Goal: Information Seeking & Learning: Compare options

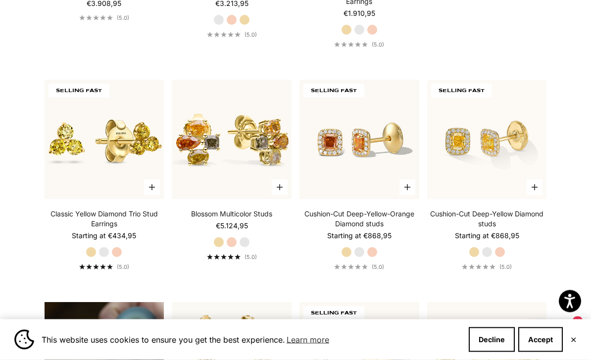
scroll to position [443, 0]
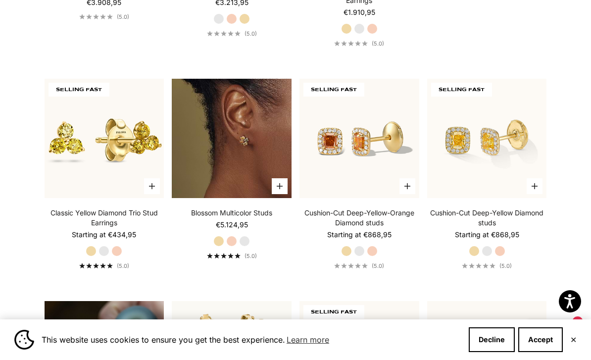
click at [247, 183] on img at bounding box center [232, 139] width 120 height 120
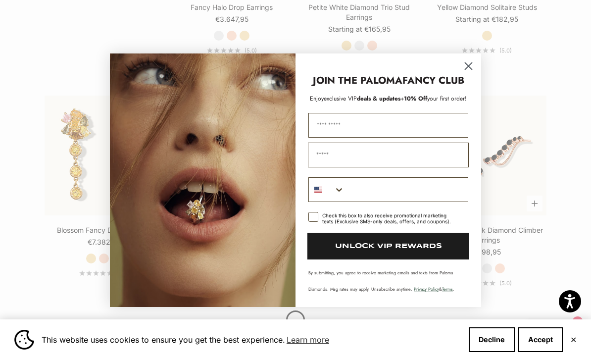
scroll to position [914, 0]
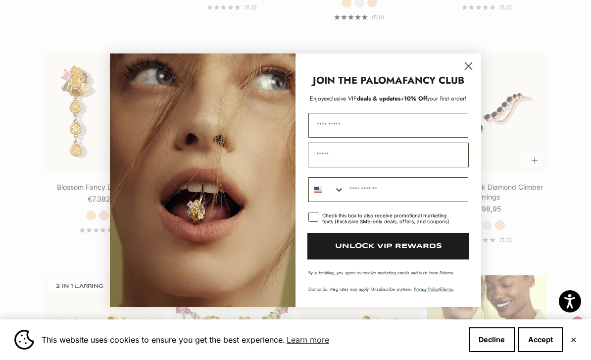
click at [468, 69] on icon "Close dialog" at bounding box center [468, 65] width 7 height 7
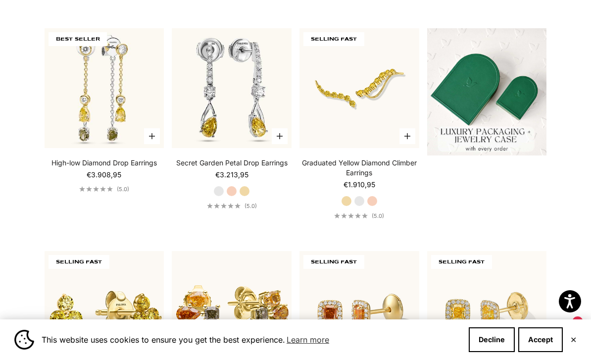
scroll to position [0, 0]
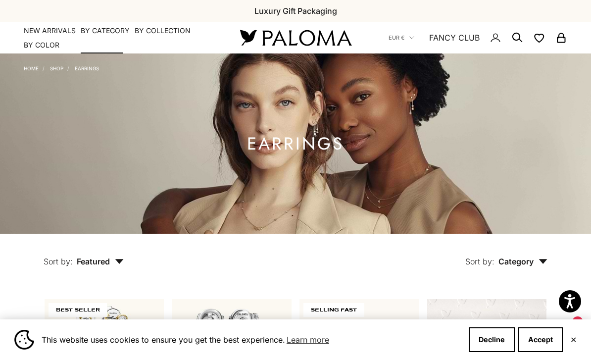
click at [108, 26] on summary "By Category" at bounding box center [105, 31] width 49 height 10
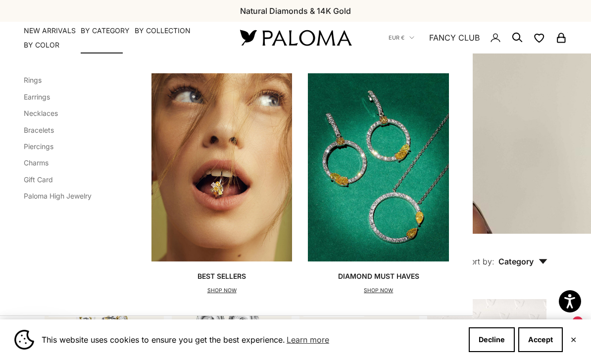
click at [44, 113] on link "Necklaces" at bounding box center [41, 113] width 34 height 8
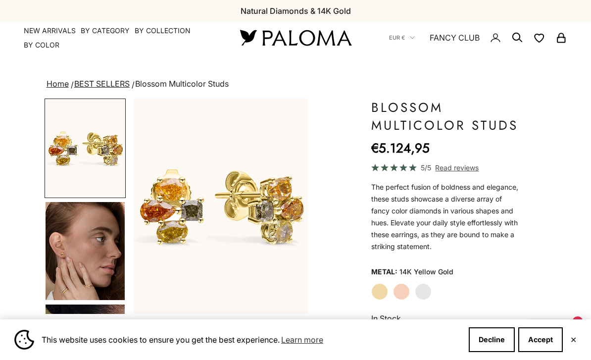
scroll to position [58, 0]
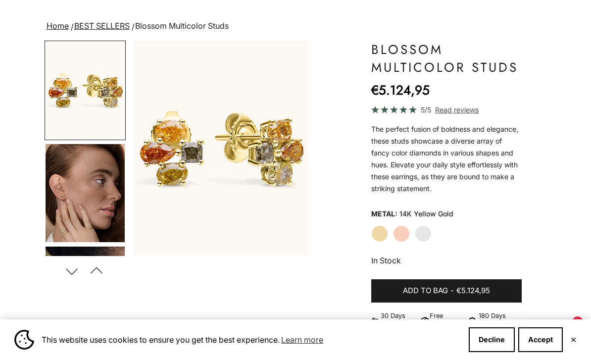
click at [98, 217] on img "Go to item 4" at bounding box center [85, 193] width 79 height 98
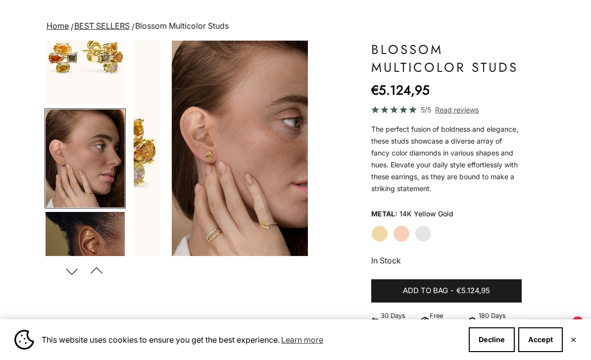
scroll to position [44, 0]
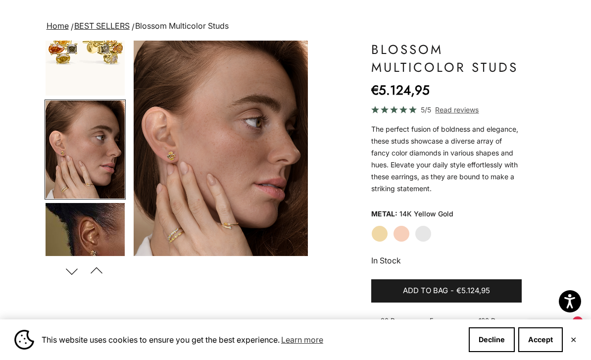
click at [100, 229] on img "Go to item 5" at bounding box center [85, 252] width 79 height 98
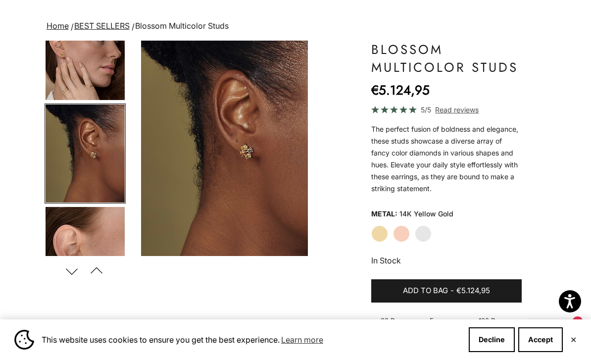
scroll to position [146, 0]
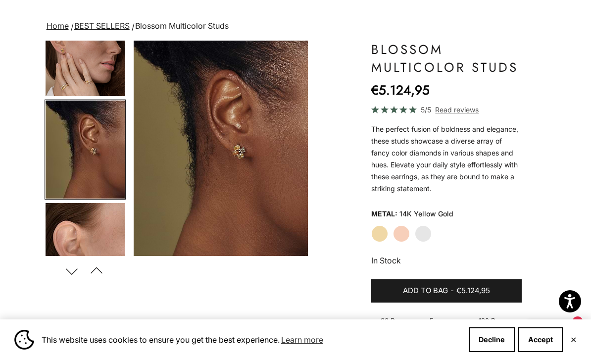
click at [105, 175] on img "Go to item 5" at bounding box center [85, 150] width 79 height 98
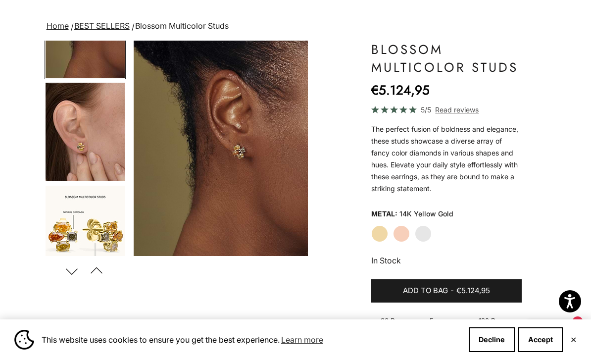
scroll to position [266, 0]
click at [67, 144] on img "Go to item 6" at bounding box center [85, 132] width 79 height 98
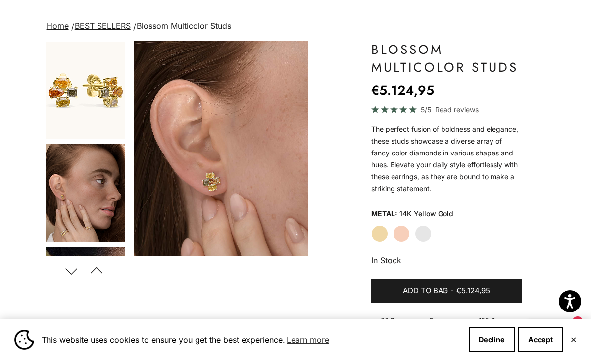
scroll to position [0, 0]
click at [72, 105] on img "Go to item 1" at bounding box center [85, 91] width 79 height 98
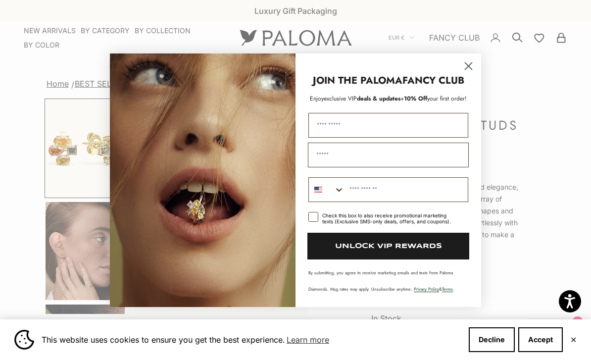
click at [467, 66] on icon "Close dialog" at bounding box center [468, 65] width 7 height 7
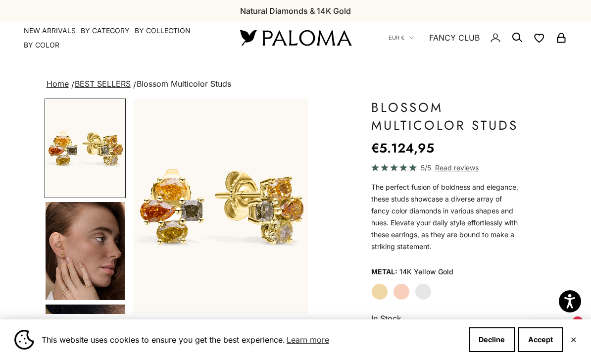
click at [85, 239] on img "Go to item 4" at bounding box center [85, 251] width 79 height 98
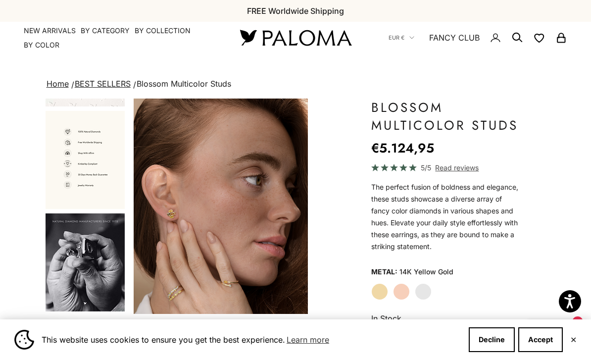
scroll to position [706, 0]
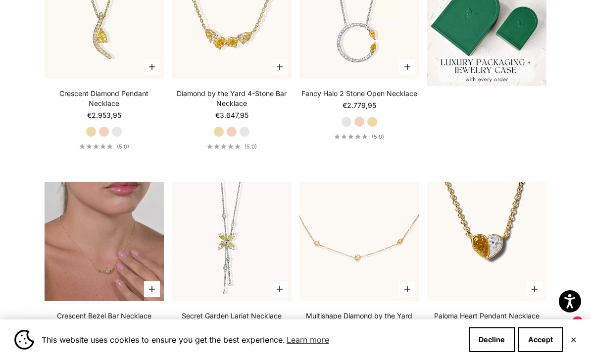
scroll to position [268, 0]
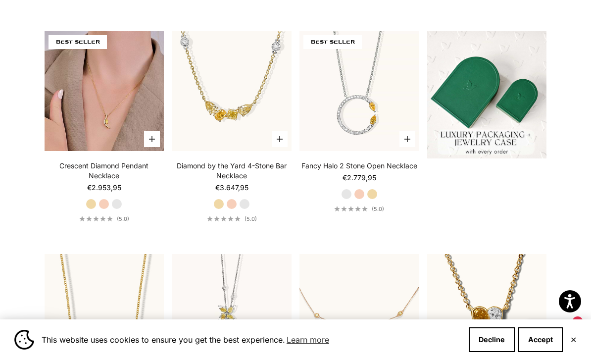
click at [121, 125] on img at bounding box center [105, 91] width 120 height 120
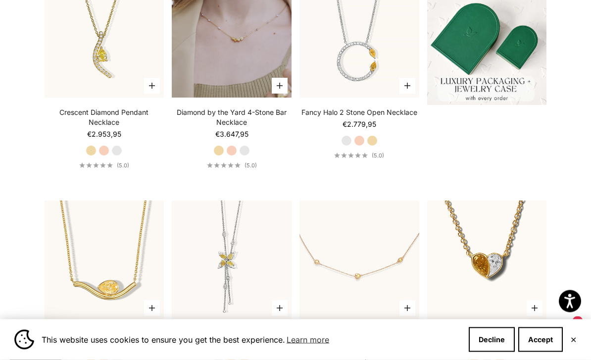
scroll to position [321, 0]
click at [228, 55] on video "#YellowGold\a#RoseGold\a#WhiteGold" at bounding box center [232, 38] width 120 height 120
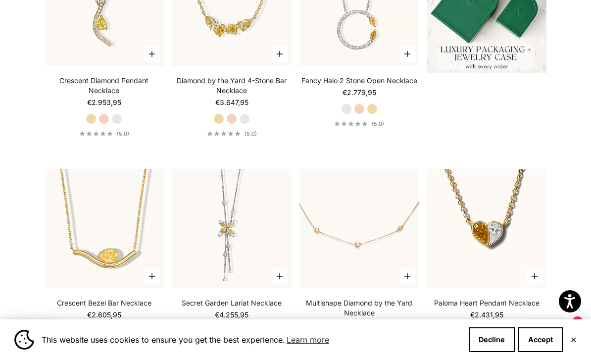
scroll to position [418, 0]
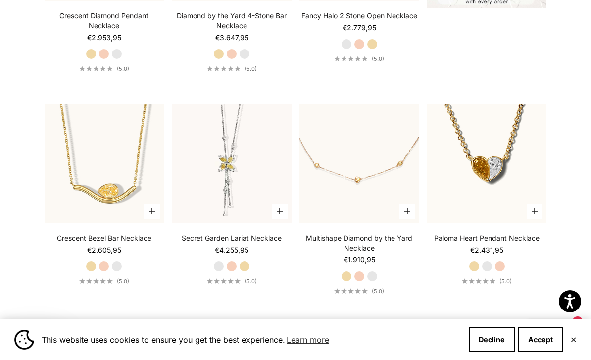
click at [247, 272] on label "Yellow Gold" at bounding box center [244, 266] width 11 height 11
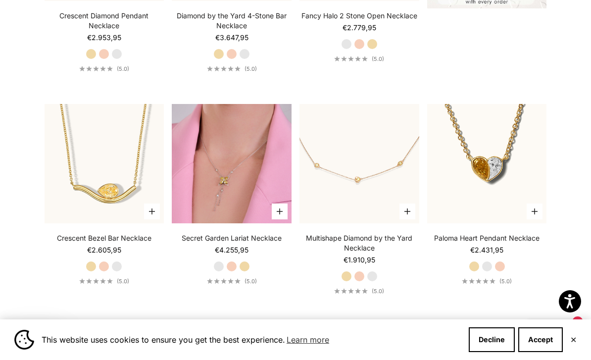
click at [241, 173] on img at bounding box center [232, 164] width 120 height 120
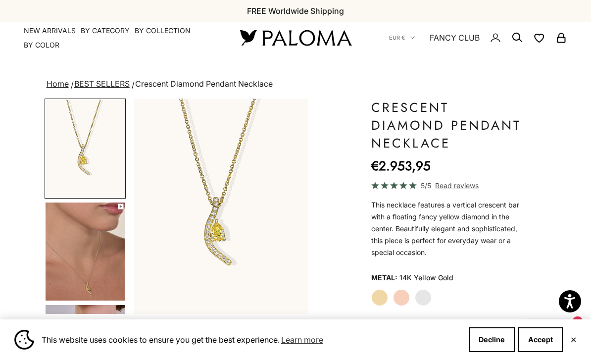
click at [77, 261] on img "Go to item 4" at bounding box center [85, 251] width 79 height 98
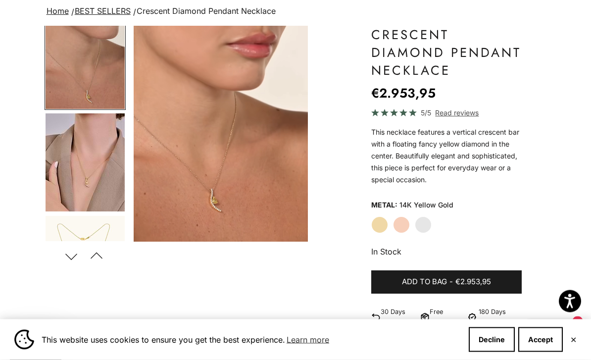
scroll to position [73, 0]
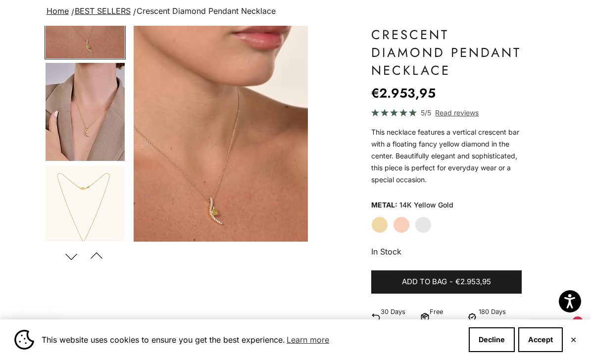
click at [87, 126] on img "Go to item 5" at bounding box center [85, 112] width 79 height 98
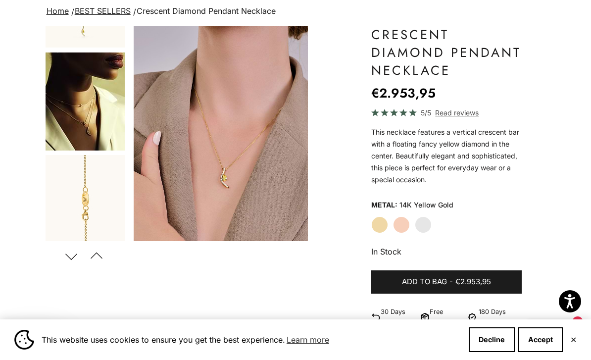
scroll to position [385, 0]
click at [89, 116] on img "Go to item 7" at bounding box center [85, 101] width 79 height 98
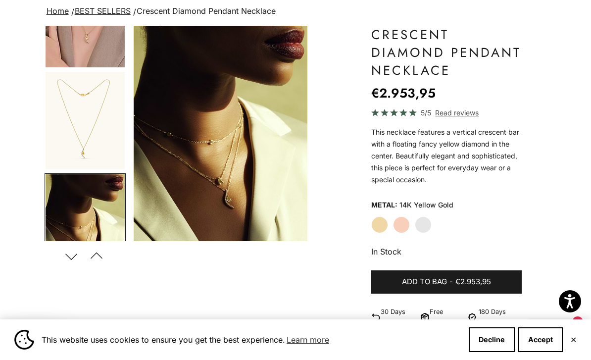
scroll to position [210, 0]
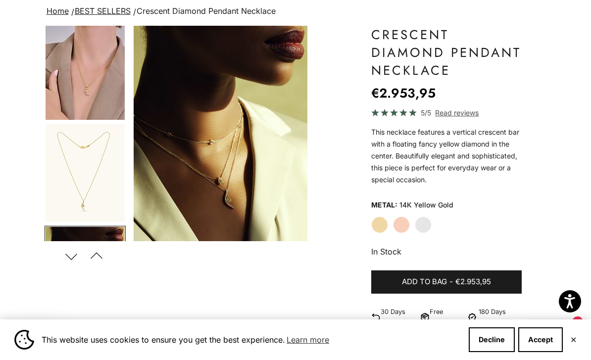
click at [87, 162] on img "Go to item 6" at bounding box center [85, 173] width 79 height 98
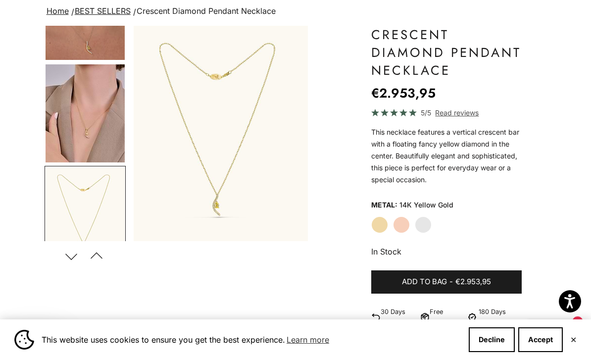
scroll to position [153, 0]
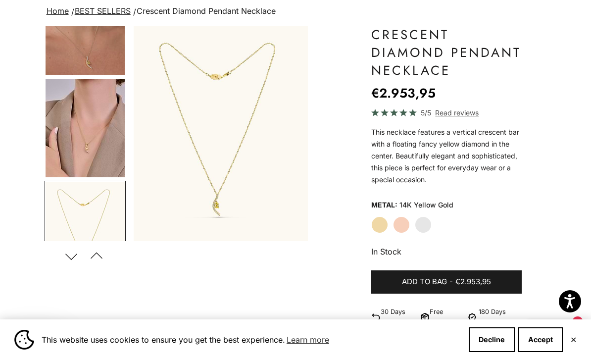
click at [81, 125] on img "Go to item 5" at bounding box center [85, 128] width 79 height 98
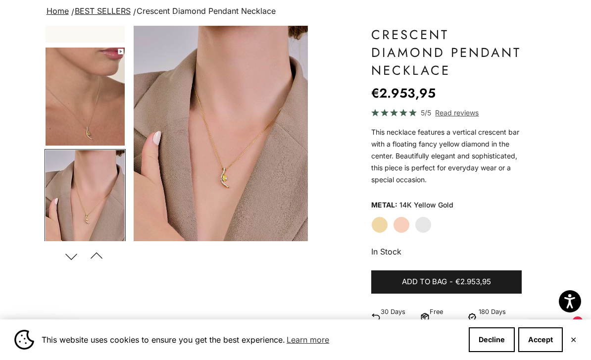
scroll to position [82, 0]
click at [78, 78] on img "Go to item 4" at bounding box center [85, 97] width 79 height 98
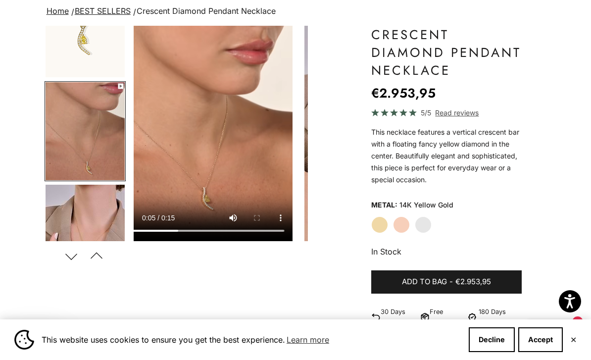
scroll to position [0, 186]
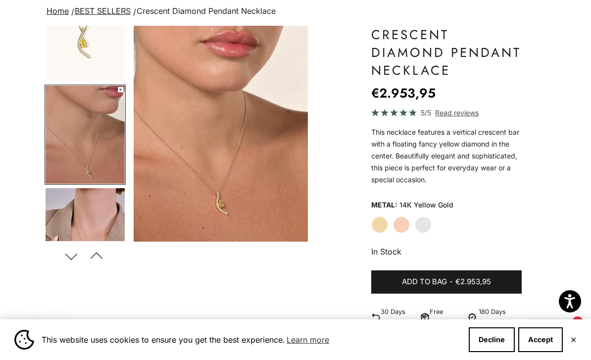
click at [197, 232] on div "Save" at bounding box center [221, 237] width 174 height 10
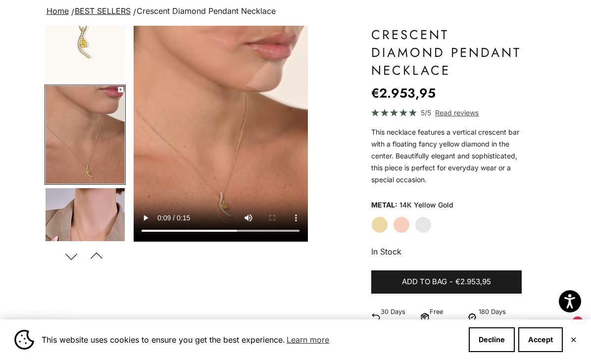
drag, startPoint x: 201, startPoint y: 230, endPoint x: 189, endPoint y: 230, distance: 12.4
click at [189, 230] on video "#YellowGold\a#RoseGold\a#WhiteGold" at bounding box center [221, 134] width 174 height 216
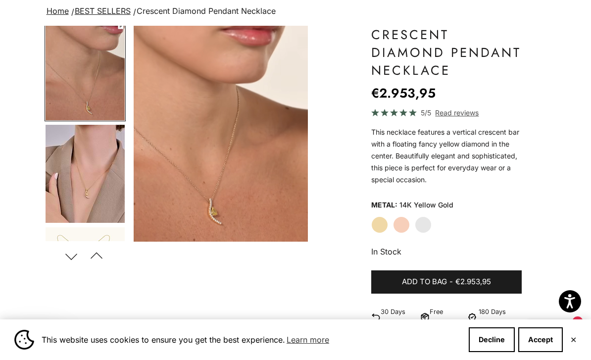
click at [88, 185] on img "Go to item 5" at bounding box center [85, 174] width 79 height 98
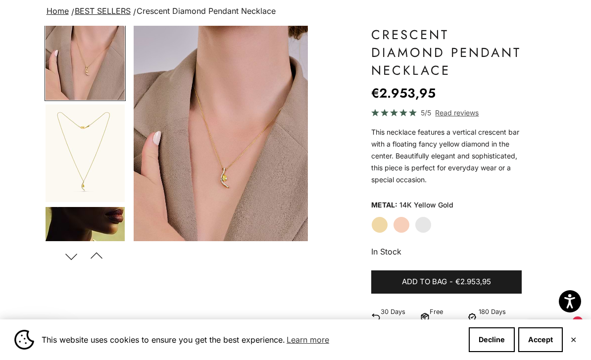
scroll to position [0, 0]
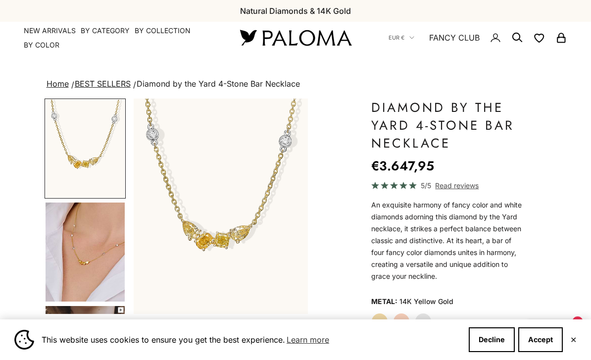
click at [120, 241] on img "Go to item 4" at bounding box center [85, 251] width 79 height 99
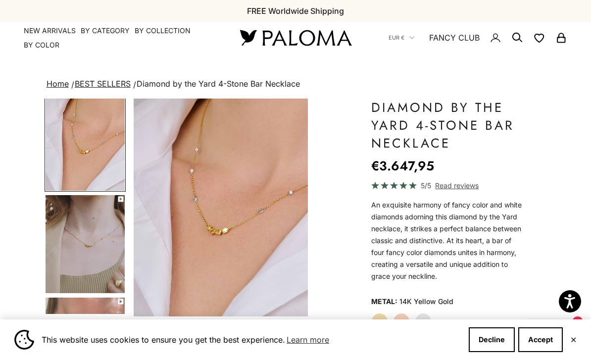
scroll to position [111, 0]
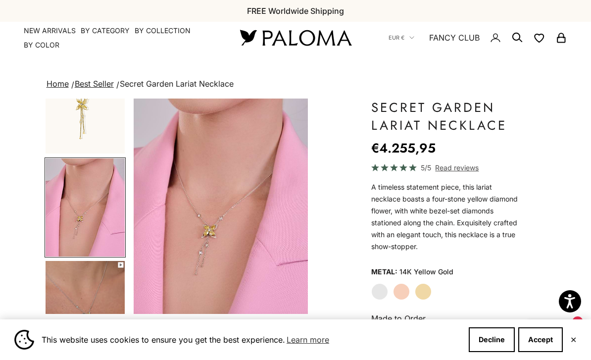
scroll to position [185, 0]
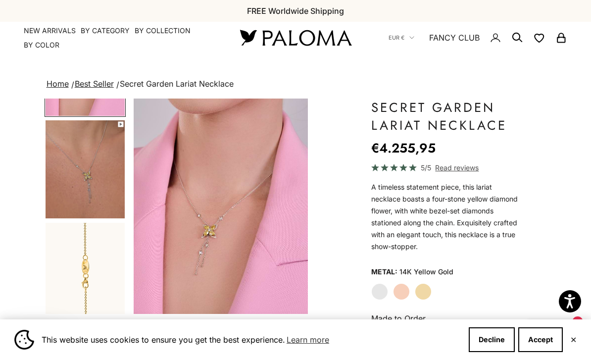
click at [90, 189] on img "Go to item 5" at bounding box center [85, 169] width 79 height 98
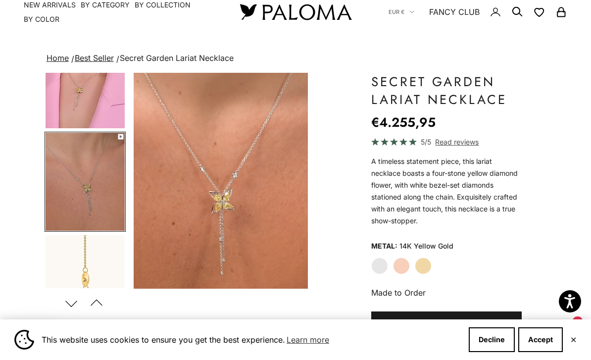
scroll to position [0, 0]
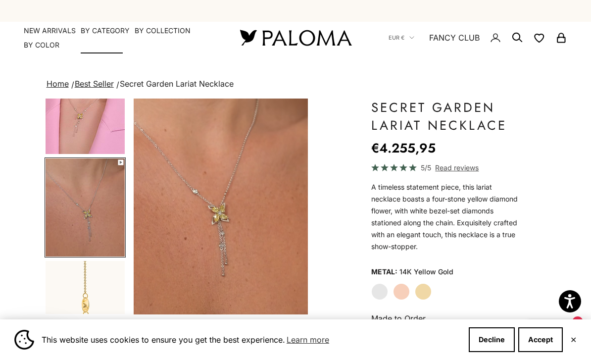
click at [93, 29] on summary "By Category" at bounding box center [105, 31] width 49 height 10
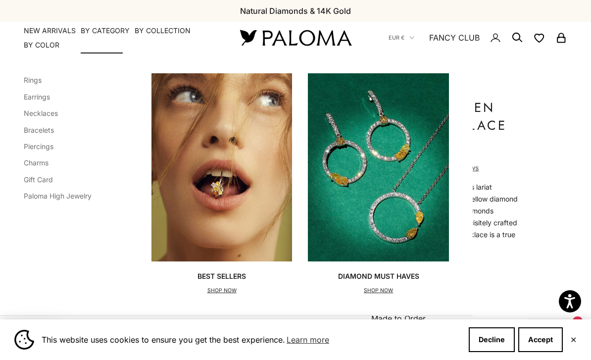
click at [45, 128] on link "Bracelets" at bounding box center [39, 130] width 30 height 8
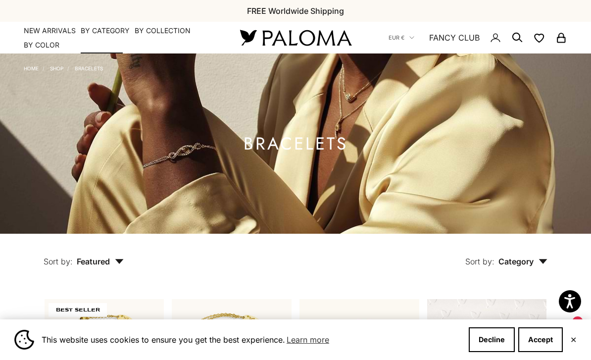
click at [106, 26] on summary "By Category" at bounding box center [105, 31] width 49 height 10
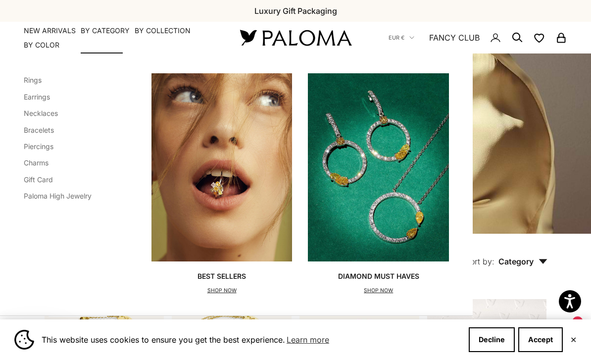
click at [34, 79] on link "Rings" at bounding box center [33, 80] width 18 height 8
